Goal: Check status

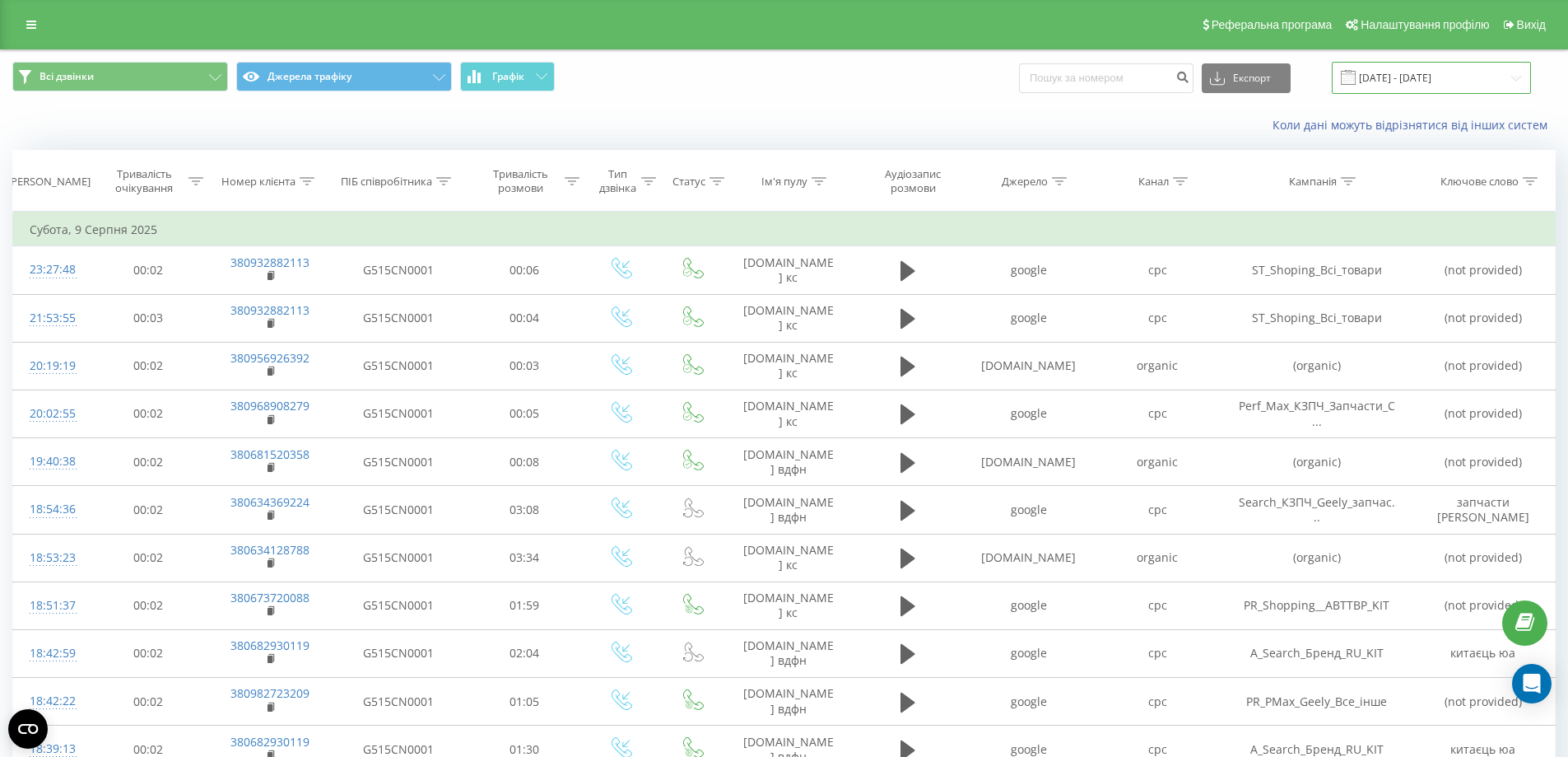
click at [1399, 76] on input "[DATE] - [DATE]" at bounding box center [1432, 78] width 200 height 32
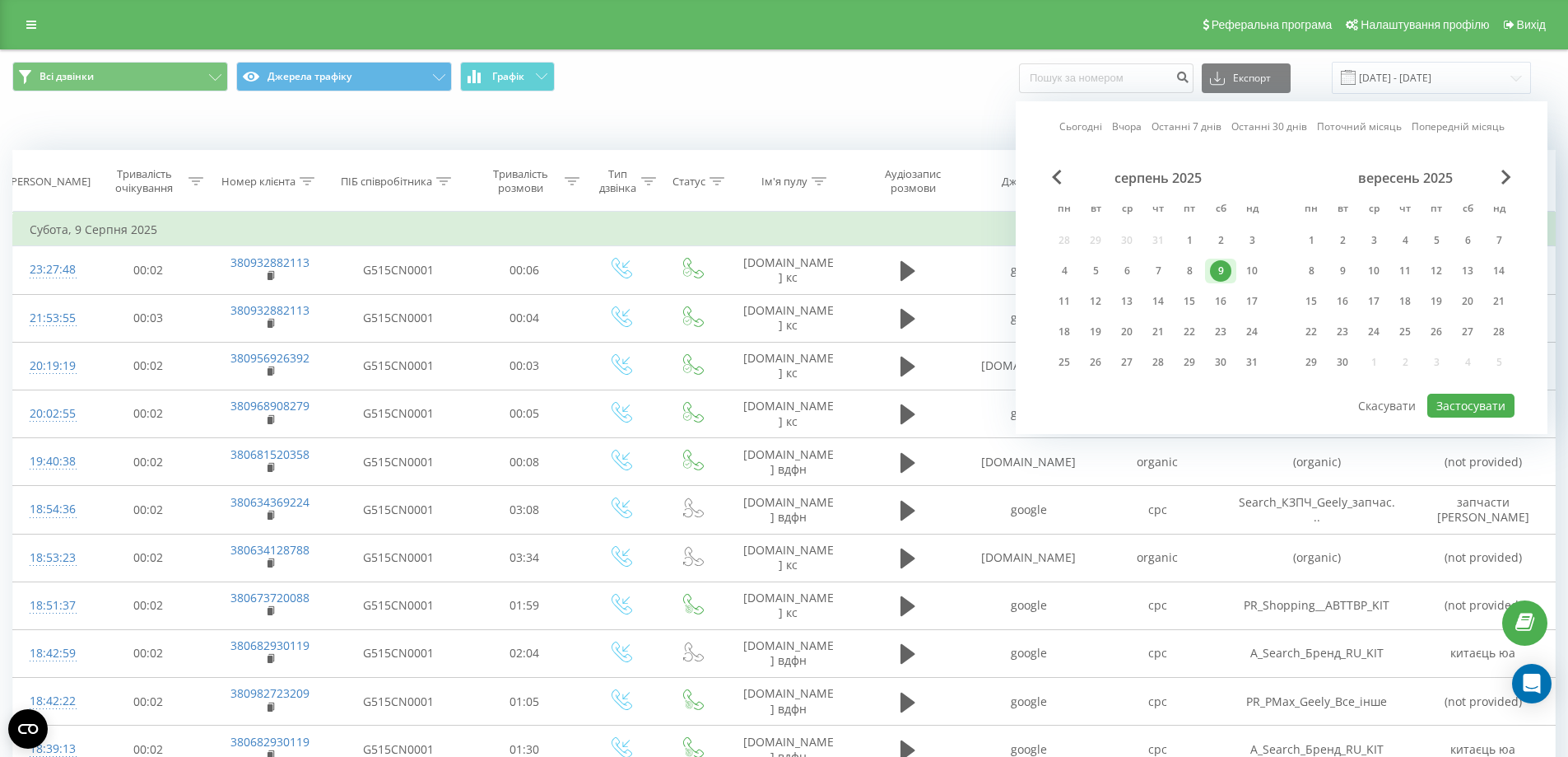
click at [1092, 121] on link "Сьогодні" at bounding box center [1081, 126] width 43 height 16
click at [1474, 408] on button "Застосувати" at bounding box center [1471, 405] width 88 height 24
type input "[DATE] - [DATE]"
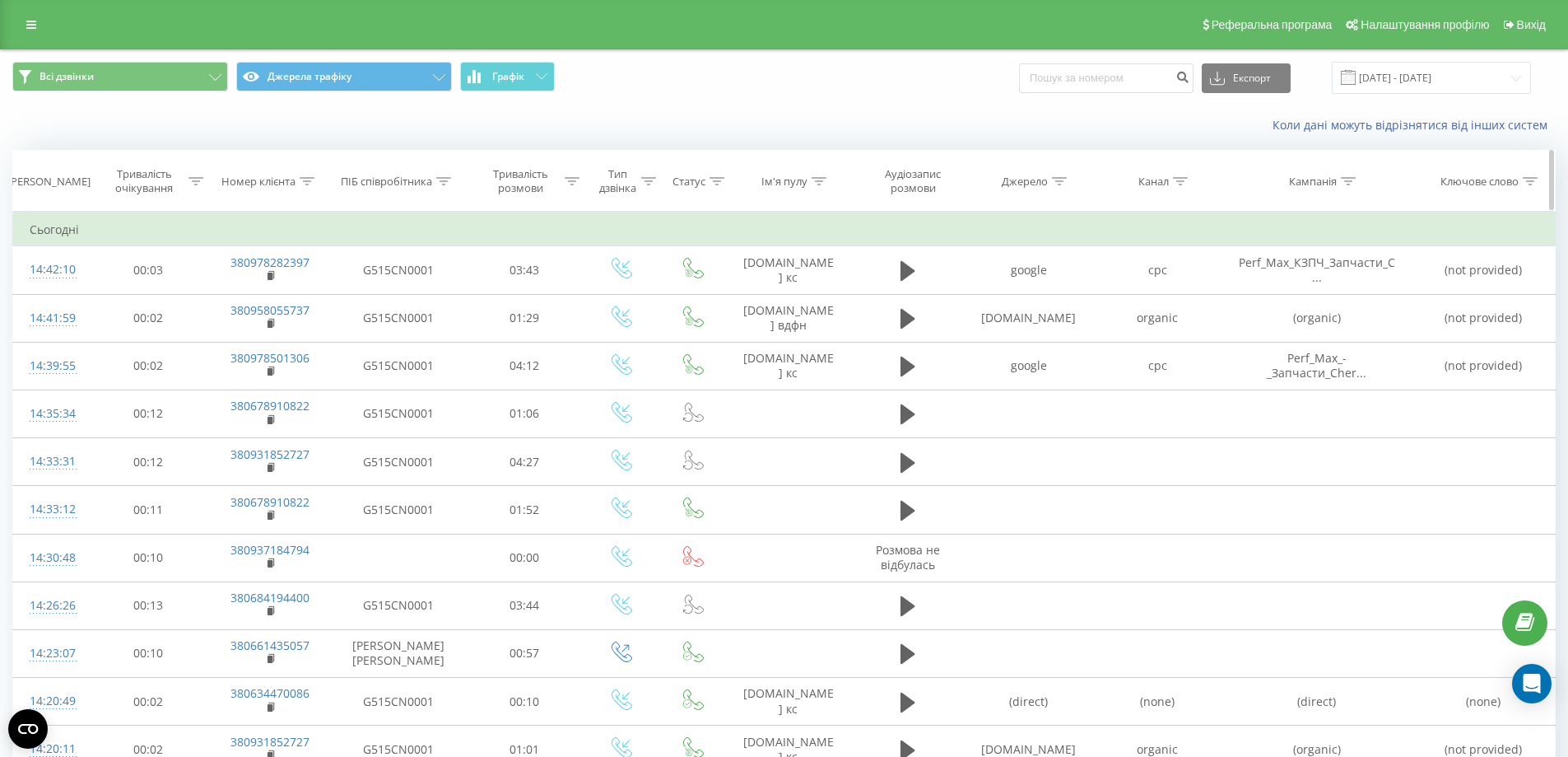
click at [306, 181] on icon at bounding box center [306, 180] width 15 height 8
click at [272, 304] on input "text" at bounding box center [270, 298] width 145 height 29
paste input "0632311953"
type input "0632311953"
click button "OK" at bounding box center [305, 333] width 70 height 21
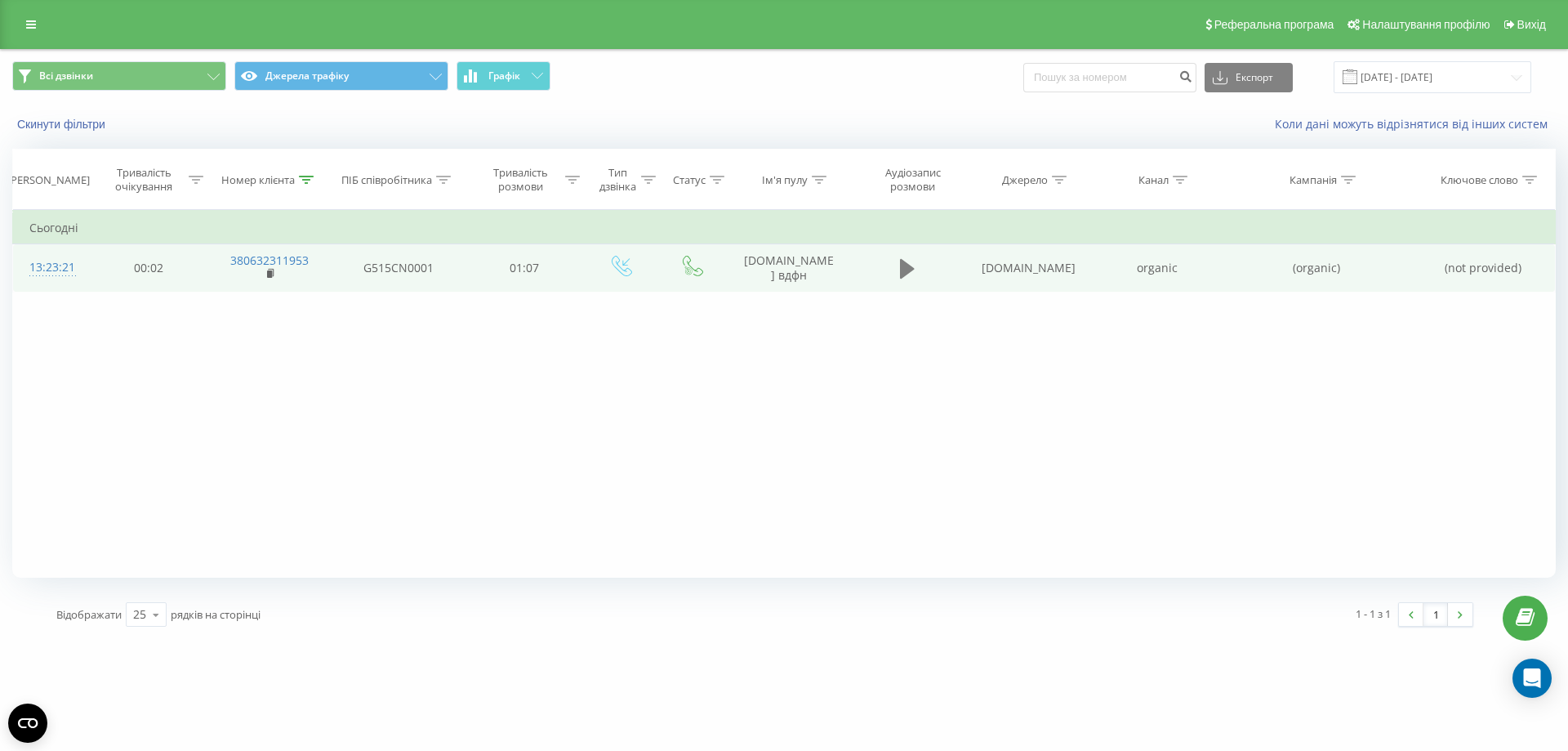
click at [909, 269] on icon at bounding box center [907, 268] width 15 height 20
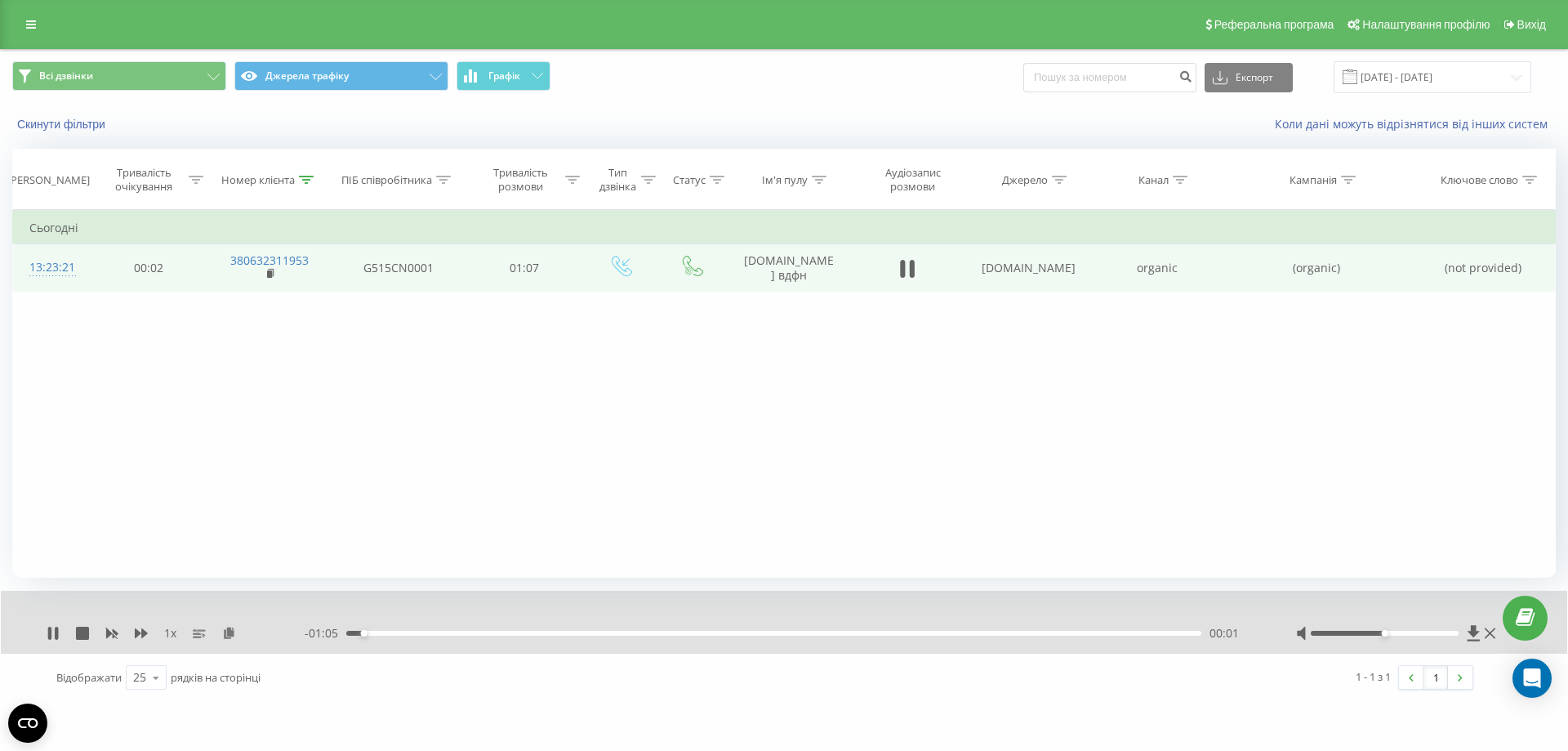
click at [458, 631] on div "00:01" at bounding box center [774, 633] width 855 height 5
click at [539, 631] on div "00:09" at bounding box center [774, 633] width 855 height 5
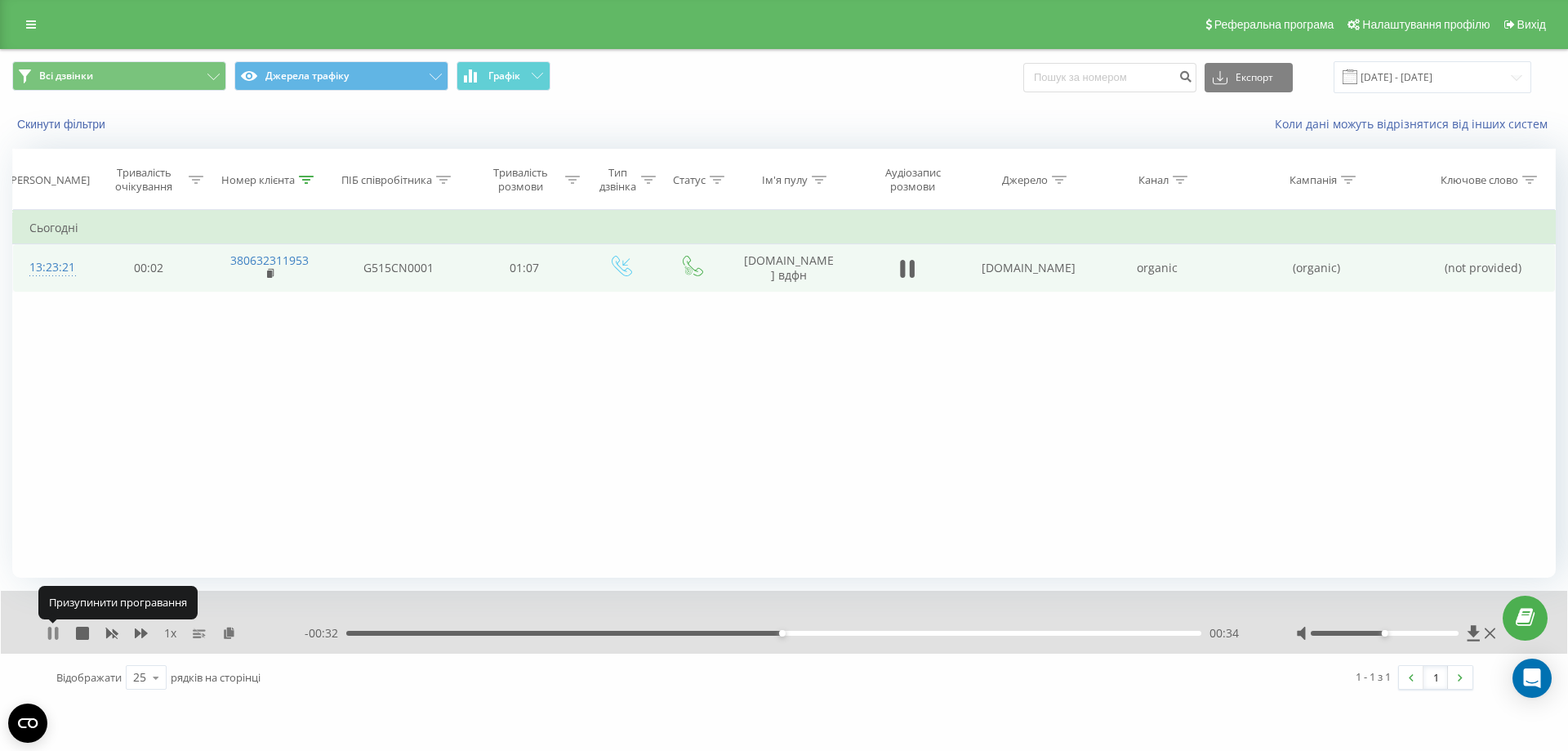
click at [54, 629] on icon at bounding box center [53, 633] width 13 height 13
